Goal: Information Seeking & Learning: Learn about a topic

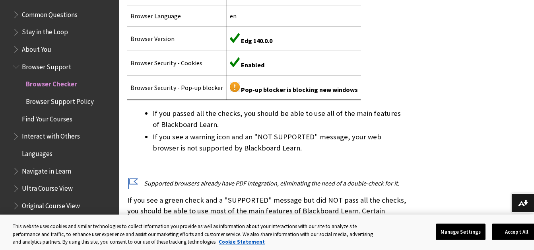
scroll to position [773, 0]
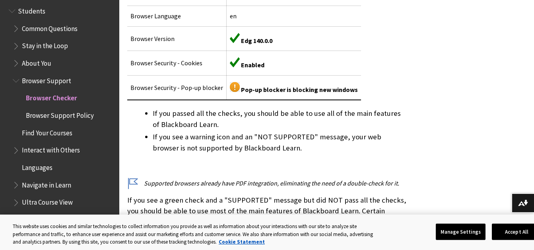
click at [58, 133] on span "Find Your Courses" at bounding box center [47, 131] width 50 height 11
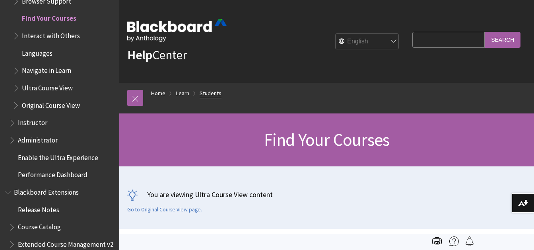
click at [207, 95] on link "Students" at bounding box center [211, 93] width 22 height 10
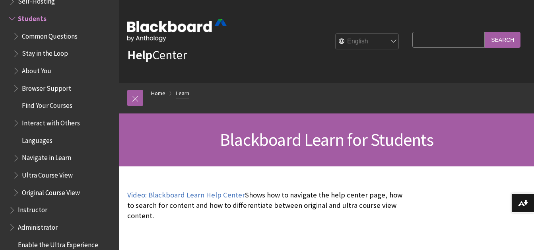
click at [187, 92] on link "Learn" at bounding box center [183, 93] width 14 height 10
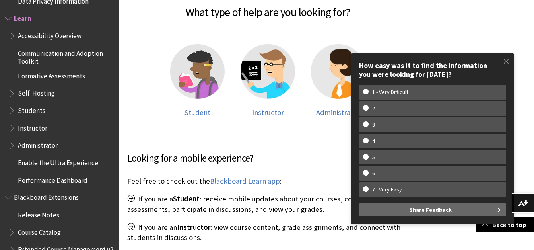
scroll to position [209, 0]
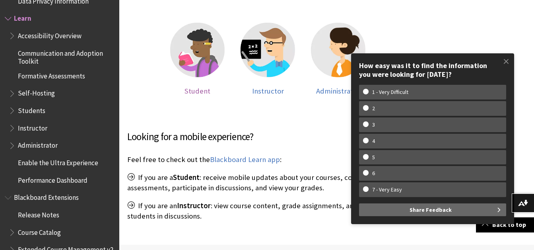
click at [203, 90] on span "Student" at bounding box center [197, 90] width 26 height 9
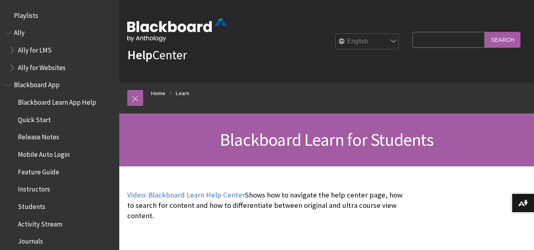
scroll to position [766, 0]
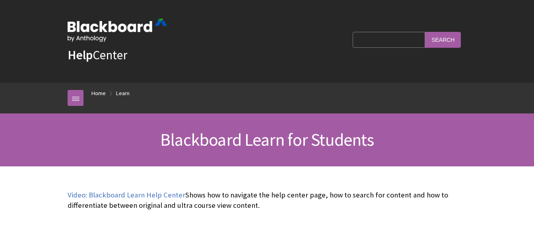
scroll to position [766, 0]
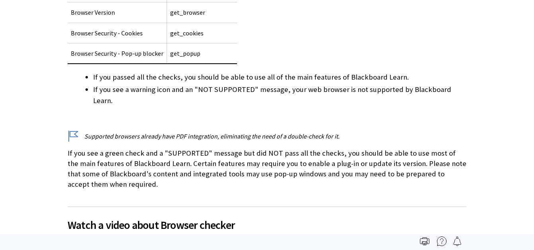
scroll to position [853, 0]
